Goal: Information Seeking & Learning: Find specific fact

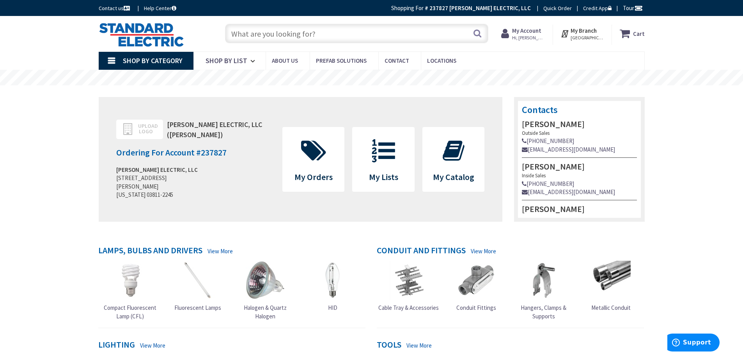
click at [319, 35] on input "text" at bounding box center [356, 33] width 263 height 19
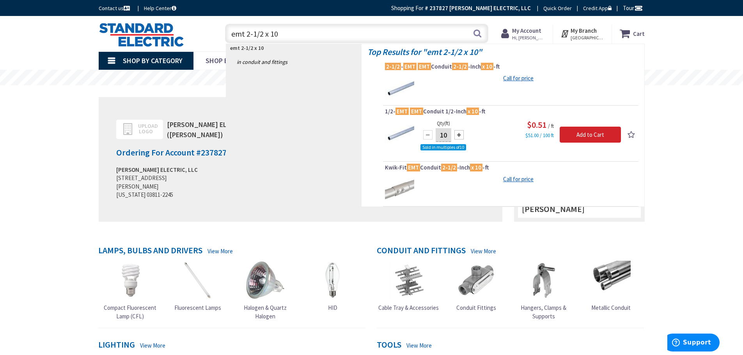
drag, startPoint x: 283, startPoint y: 33, endPoint x: 89, endPoint y: 34, distance: 193.8
click at [89, 34] on div "Skip to Content Toggle Nav emt 2-1/2 x 10 emt 2-1/2 x 10 Search Cart My Cart Cl…" at bounding box center [371, 33] width 585 height 35
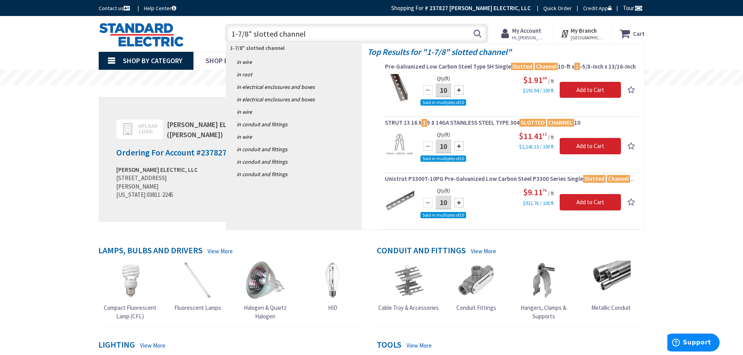
drag, startPoint x: 126, startPoint y: 53, endPoint x: 117, endPoint y: 53, distance: 9.0
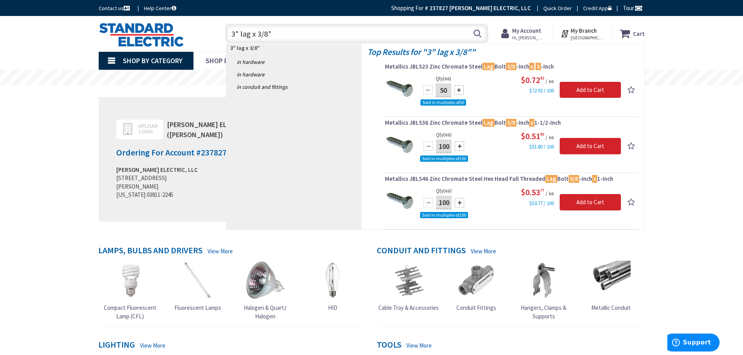
drag, startPoint x: 257, startPoint y: 34, endPoint x: 98, endPoint y: 34, distance: 159.5
click at [98, 34] on div "Toggle Nav 3" lag x 3/8" 3" lag x 3/8" Search Cart My Cart Close" at bounding box center [372, 34] width 558 height 26
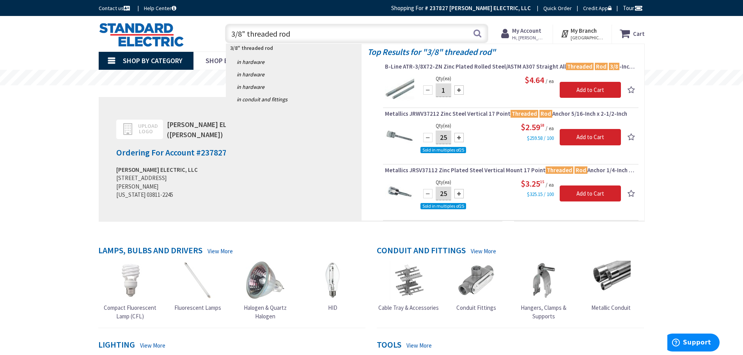
drag, startPoint x: 247, startPoint y: 34, endPoint x: 381, endPoint y: 30, distance: 134.2
click at [381, 30] on input "3/8" threaded rod" at bounding box center [356, 33] width 263 height 19
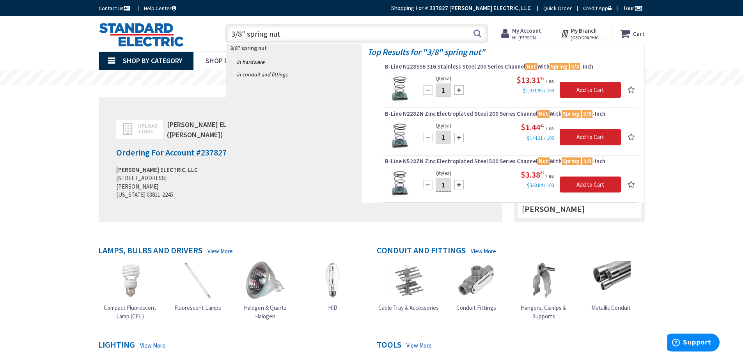
drag, startPoint x: 247, startPoint y: 34, endPoint x: 367, endPoint y: 28, distance: 119.9
click at [367, 28] on input "3/8" spring nut" at bounding box center [356, 33] width 263 height 19
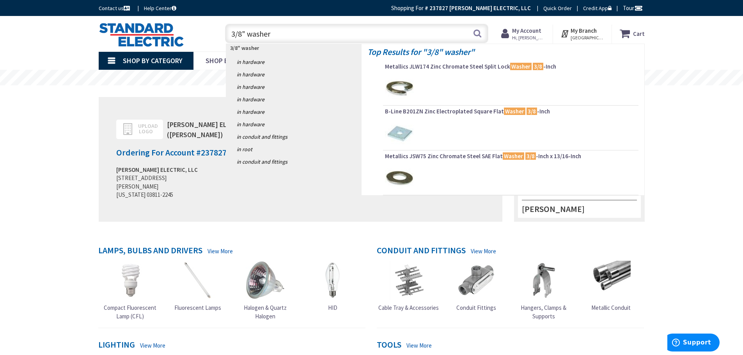
drag, startPoint x: 222, startPoint y: 35, endPoint x: 113, endPoint y: 51, distance: 110.3
click at [113, 51] on div "Skip to Content Toggle Nav 3/8" washer 3/8" washer Search Cart My Cart Close" at bounding box center [371, 33] width 585 height 35
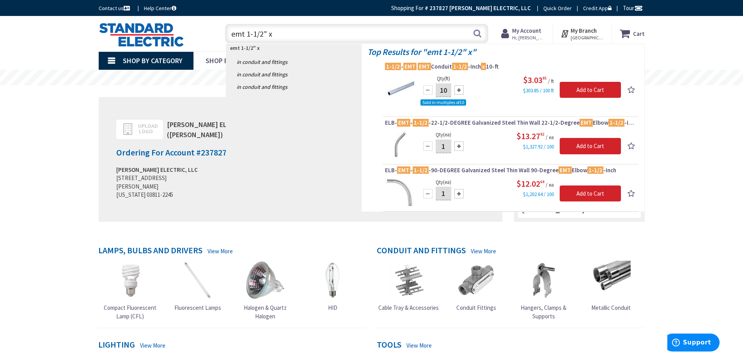
drag, startPoint x: 268, startPoint y: 34, endPoint x: 314, endPoint y: 33, distance: 45.6
click at [314, 33] on input "emt 1-1/2" x" at bounding box center [356, 33] width 263 height 19
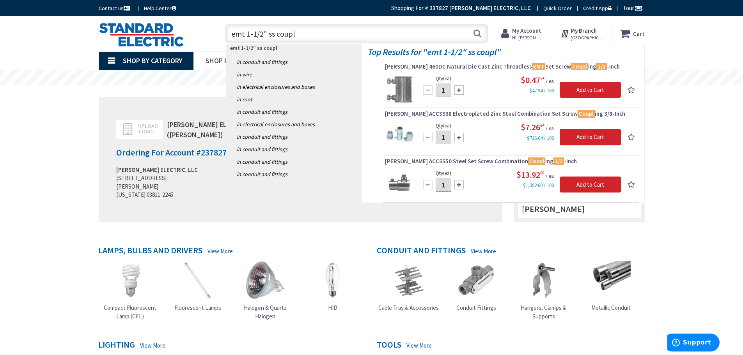
drag, startPoint x: 247, startPoint y: 34, endPoint x: 217, endPoint y: 35, distance: 30.1
click at [217, 35] on div "emt 1-1/2" ss coupl emt 1-1/2" ss coupl Search" at bounding box center [354, 33] width 279 height 25
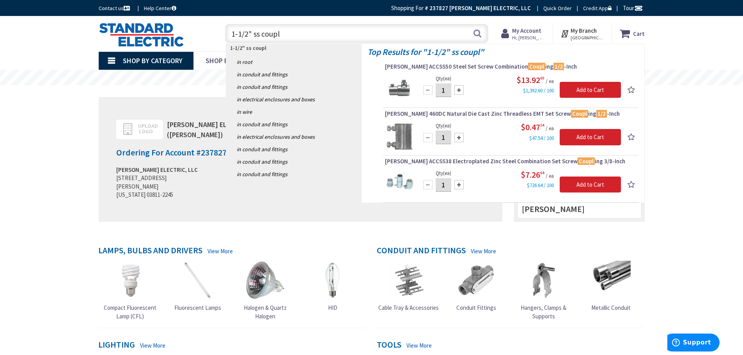
click at [296, 32] on input "1-1/2" ss coupl" at bounding box center [356, 33] width 263 height 19
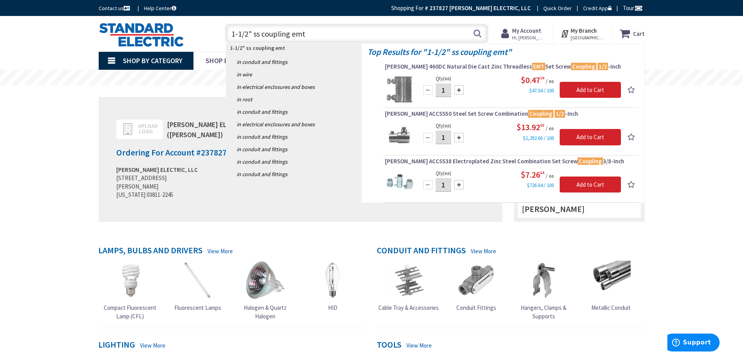
drag, startPoint x: 254, startPoint y: 35, endPoint x: 346, endPoint y: 35, distance: 92.0
click at [346, 35] on input "1-1/2" ss coupling emt" at bounding box center [356, 33] width 263 height 19
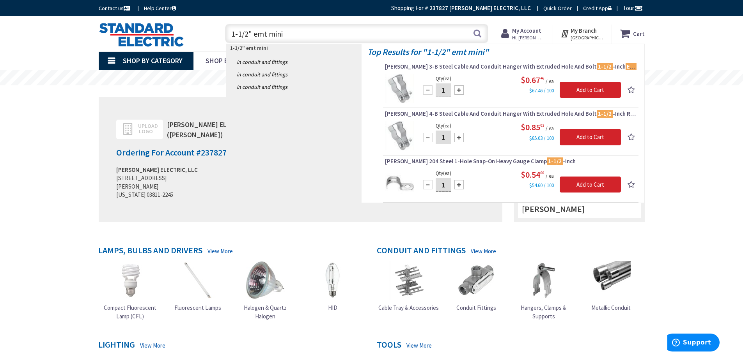
type input "1-1/2" emt mini"
